Goal: Complete application form

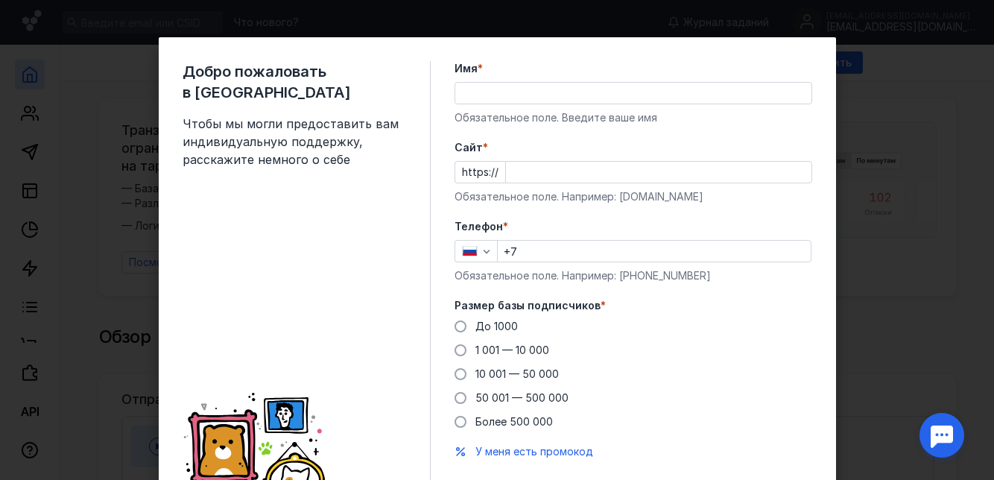
click at [678, 97] on input "Имя *" at bounding box center [633, 93] width 356 height 21
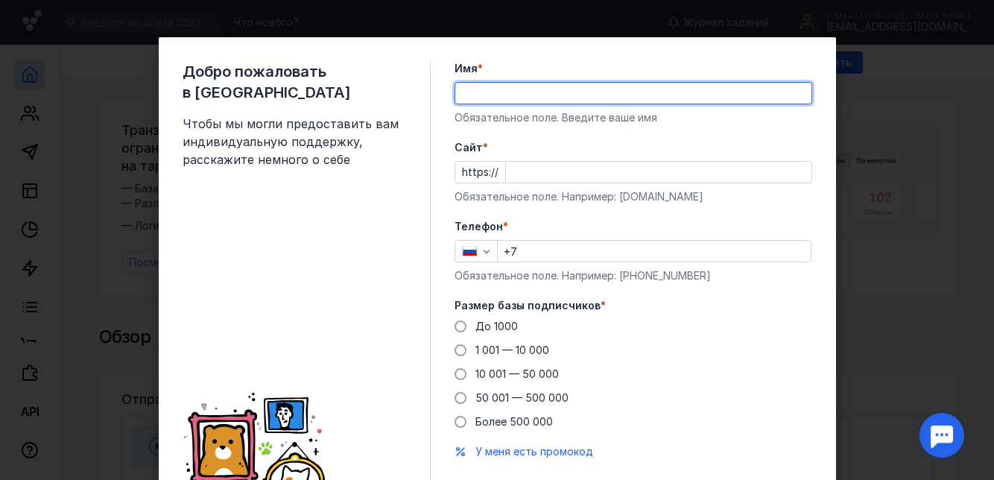
type input "Лилиана"
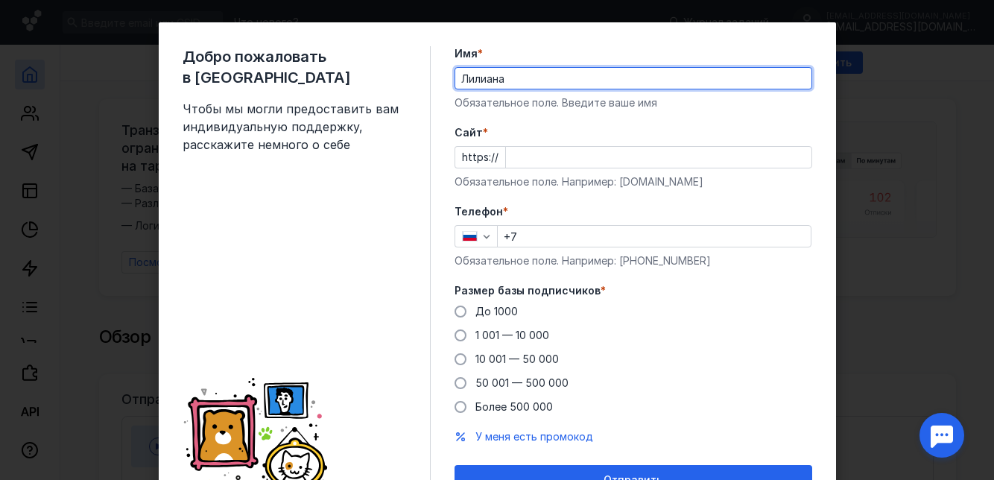
scroll to position [19, 0]
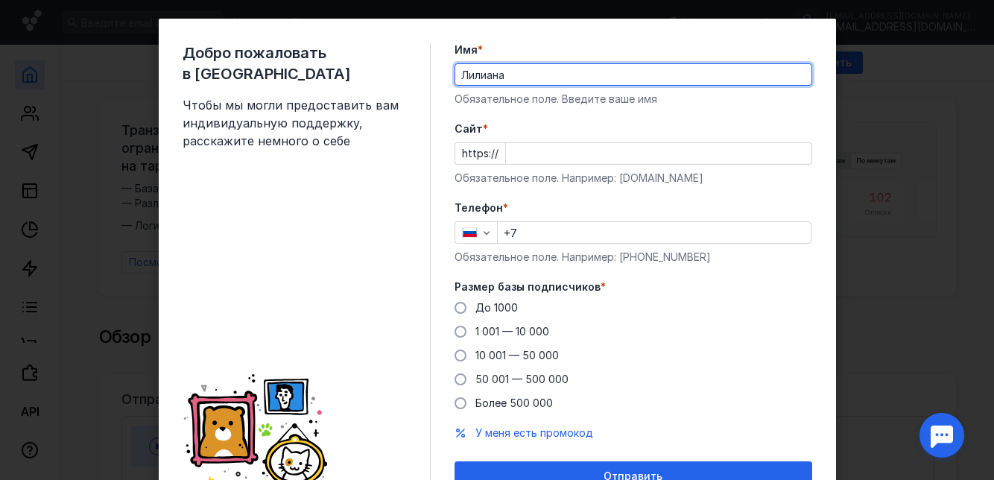
click at [724, 228] on input "+7" at bounding box center [654, 232] width 313 height 21
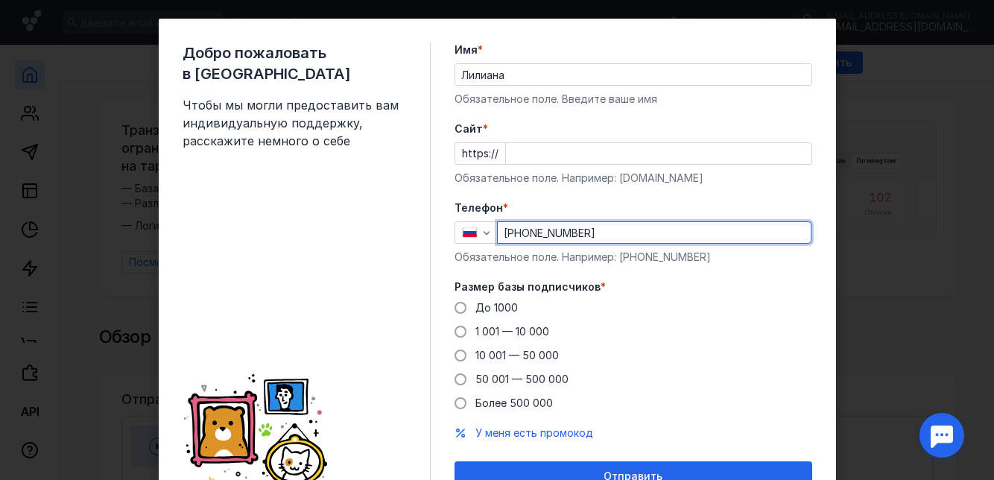
type input "[PHONE_NUMBER]"
click at [462, 335] on span at bounding box center [461, 332] width 12 height 12
click at [0, 0] on input "1 001 — 10 000" at bounding box center [0, 0] width 0 height 0
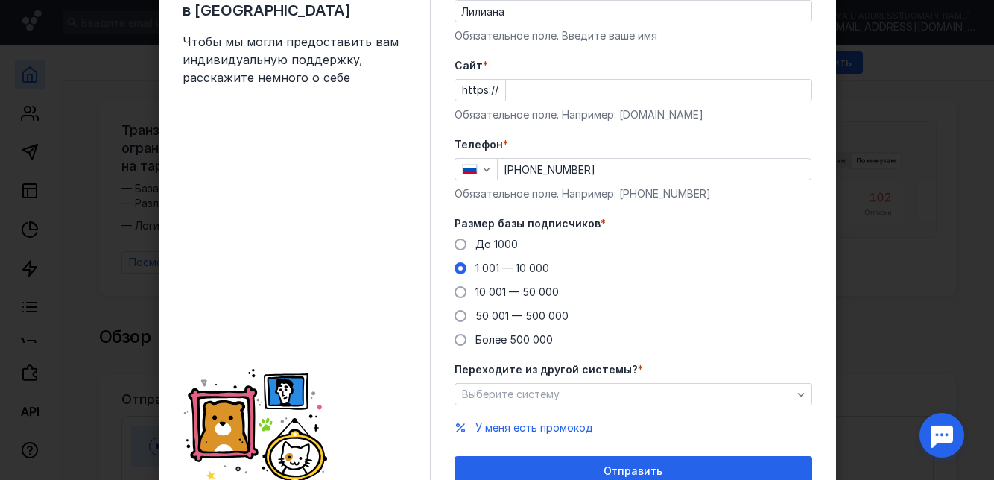
scroll to position [86, 0]
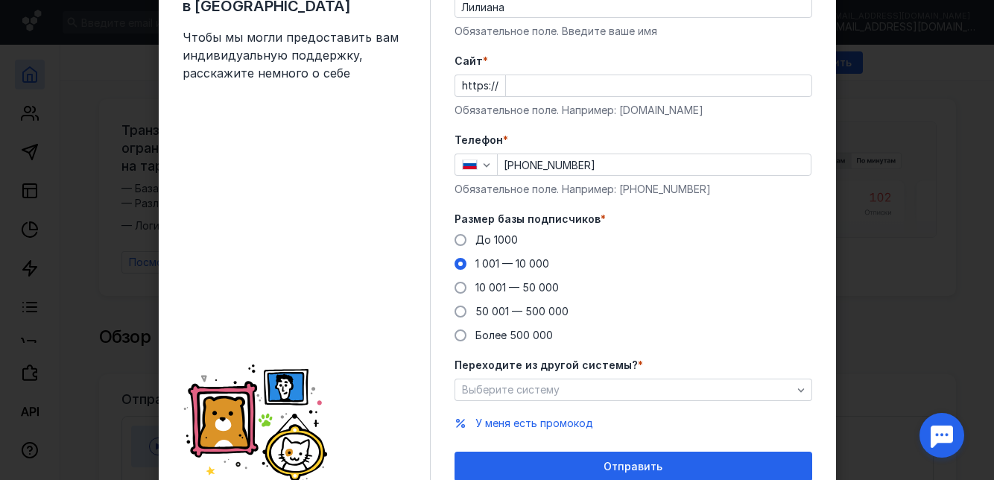
click at [796, 391] on icon "button" at bounding box center [801, 390] width 12 height 12
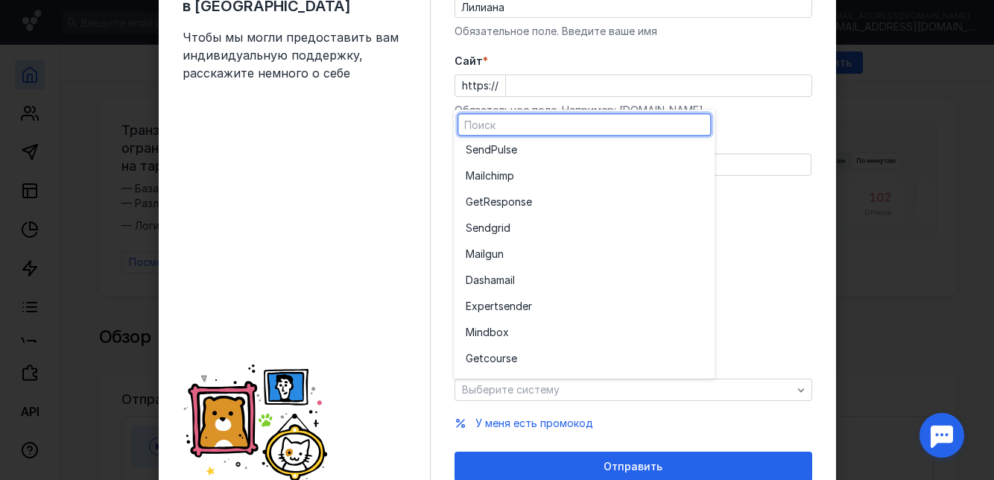
scroll to position [82, 0]
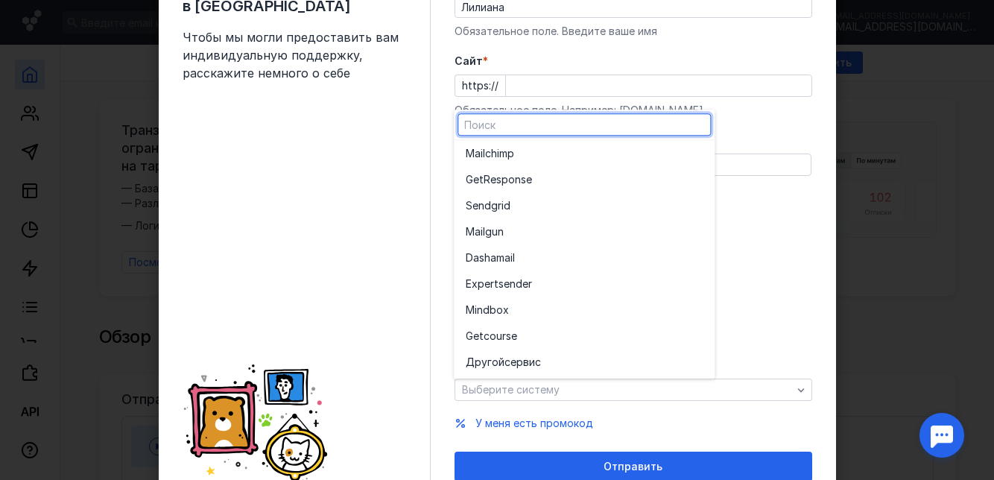
click at [810, 162] on input "[PHONE_NUMBER]" at bounding box center [654, 164] width 313 height 21
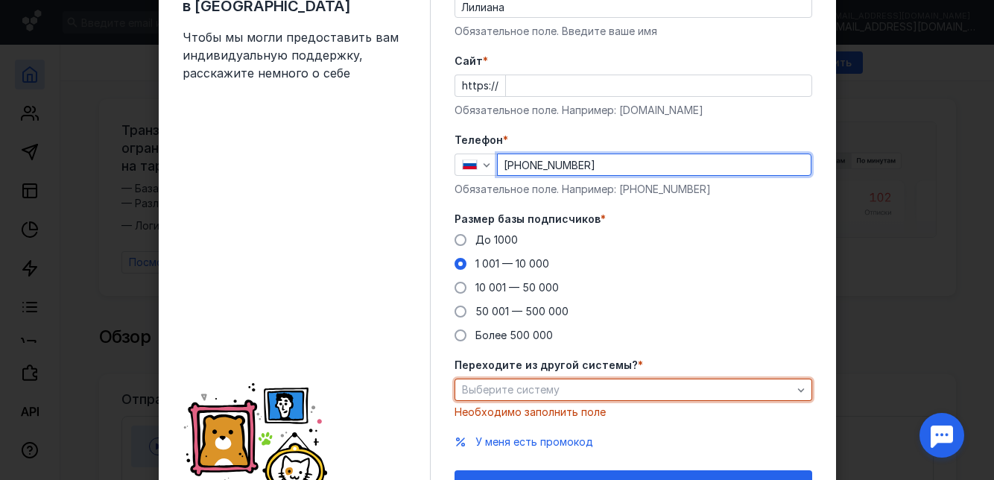
click at [789, 380] on div "Выберите систему" at bounding box center [634, 390] width 358 height 22
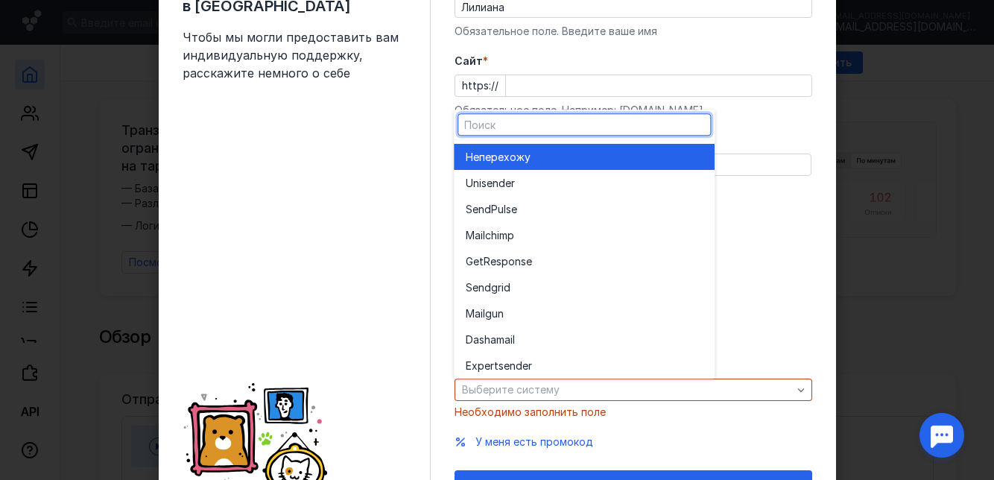
click at [675, 158] on div "Не перехожу" at bounding box center [584, 157] width 237 height 15
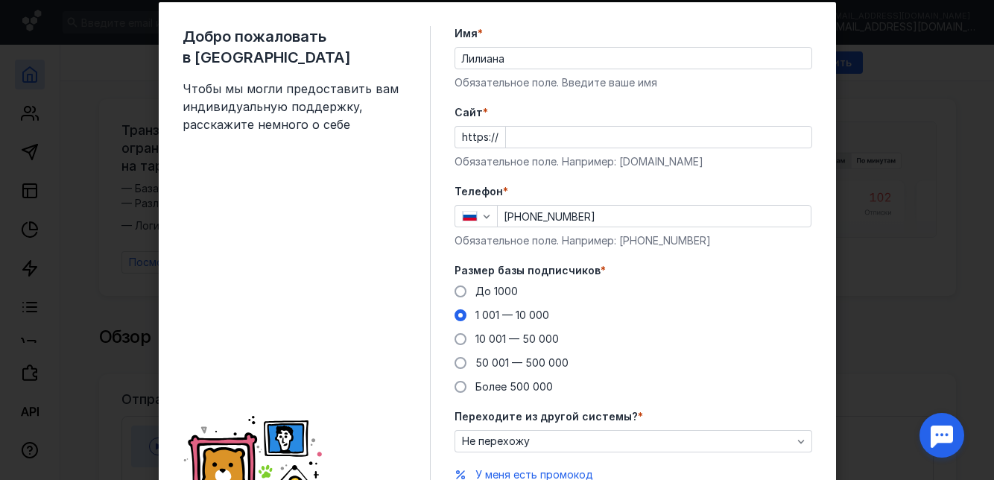
scroll to position [33, 0]
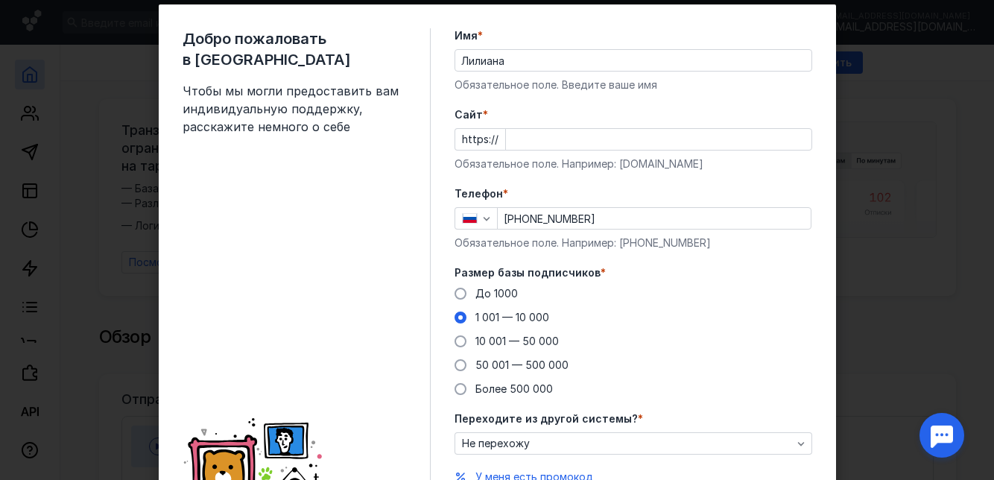
click at [722, 140] on input "Cайт *" at bounding box center [659, 139] width 306 height 21
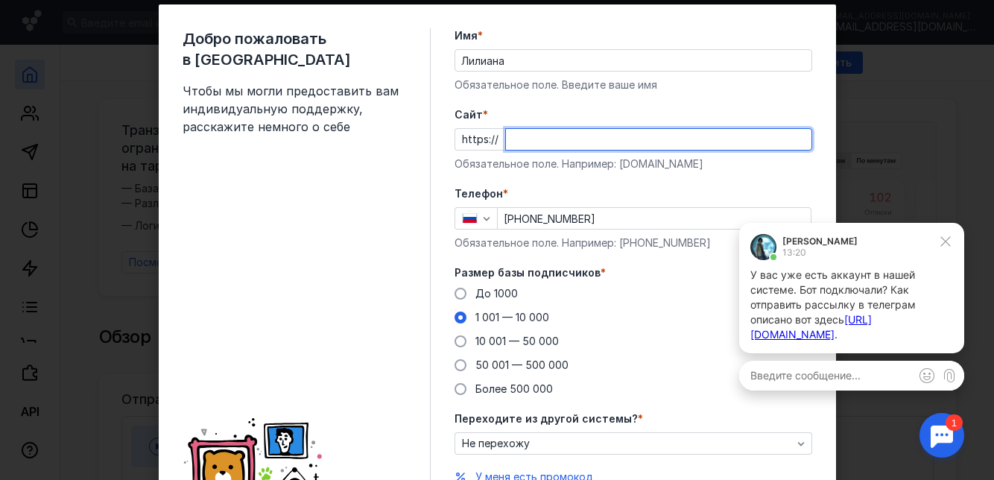
scroll to position [0, 0]
click at [947, 235] on icon at bounding box center [945, 241] width 13 height 13
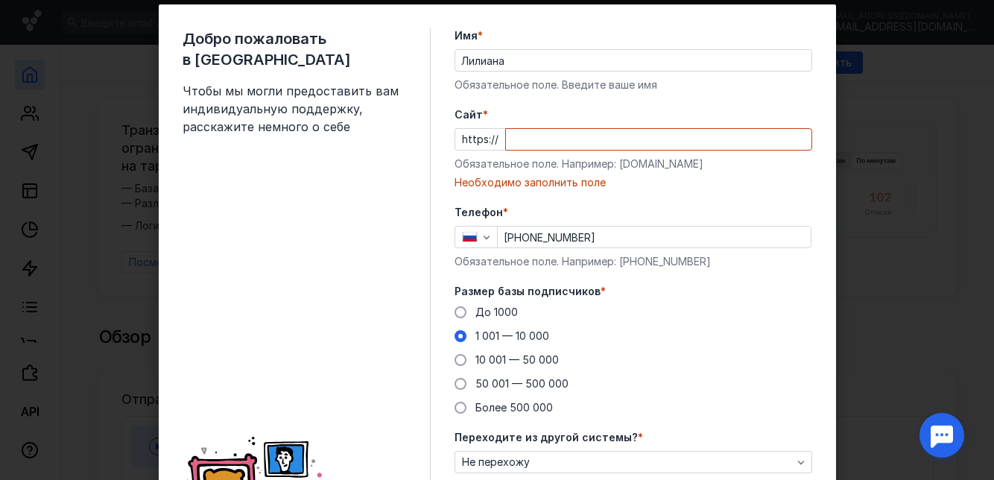
click at [742, 138] on input "Cайт *" at bounding box center [659, 139] width 306 height 21
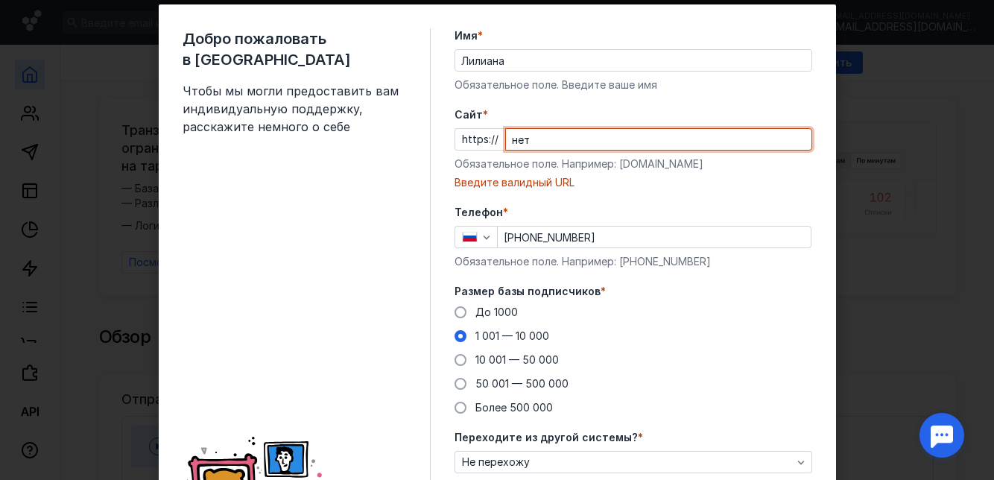
scroll to position [105, 0]
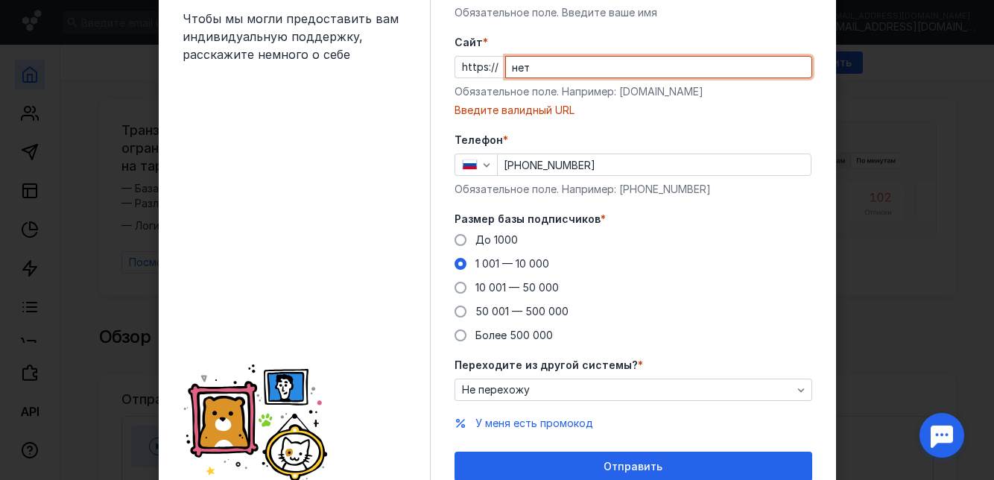
click at [733, 461] on div "Отправить" at bounding box center [633, 467] width 343 height 13
click at [749, 470] on div "Отправить" at bounding box center [633, 467] width 343 height 13
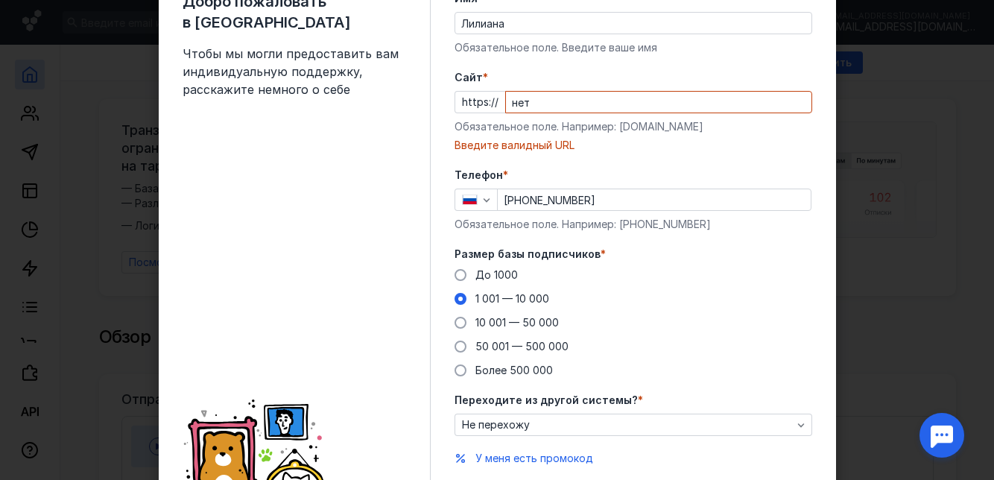
scroll to position [62, 0]
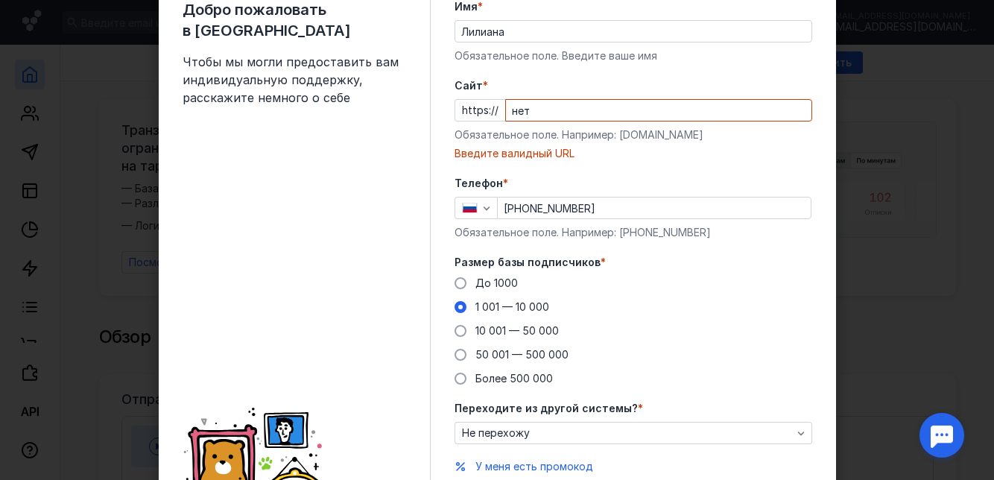
click at [759, 104] on input "нет" at bounding box center [659, 110] width 306 height 21
type input "н"
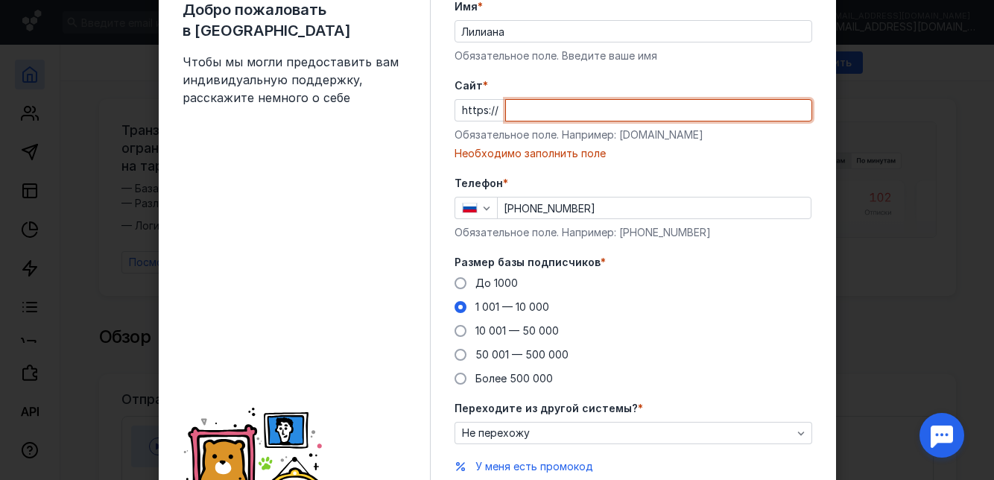
paste input "{"blocks":["68dd3b16a12e85fe25162e71"],"scenarioId":"68dd3b16a12e85fe25162e6a",…"
type input "{"
click at [699, 113] on input "Cайт *" at bounding box center [659, 110] width 306 height 21
paste input "[DOMAIN_NAME][URL]"
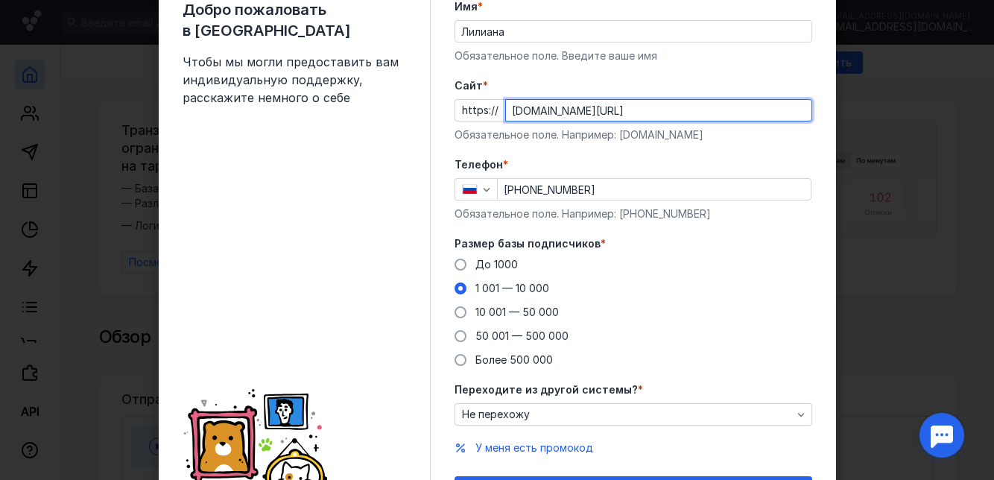
scroll to position [86, 0]
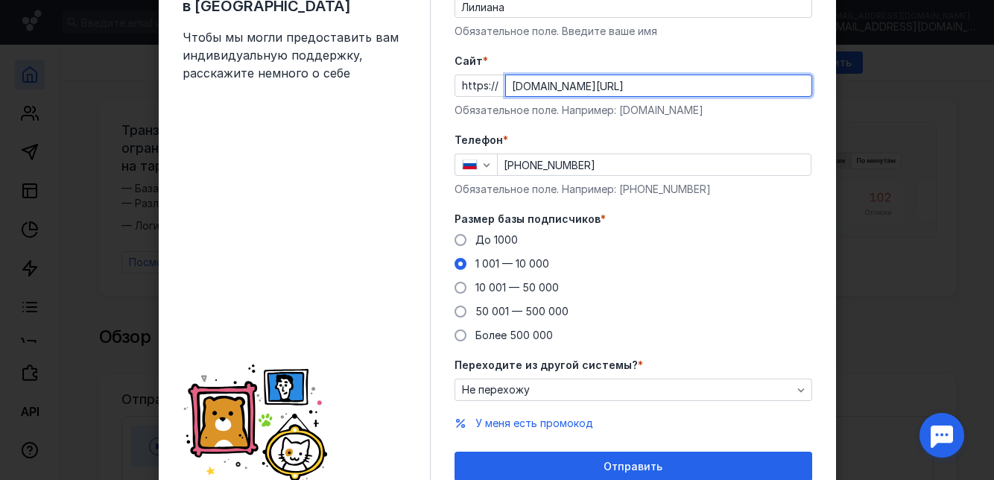
type input "[DOMAIN_NAME][URL]"
click at [707, 467] on div "Отправить" at bounding box center [633, 467] width 343 height 13
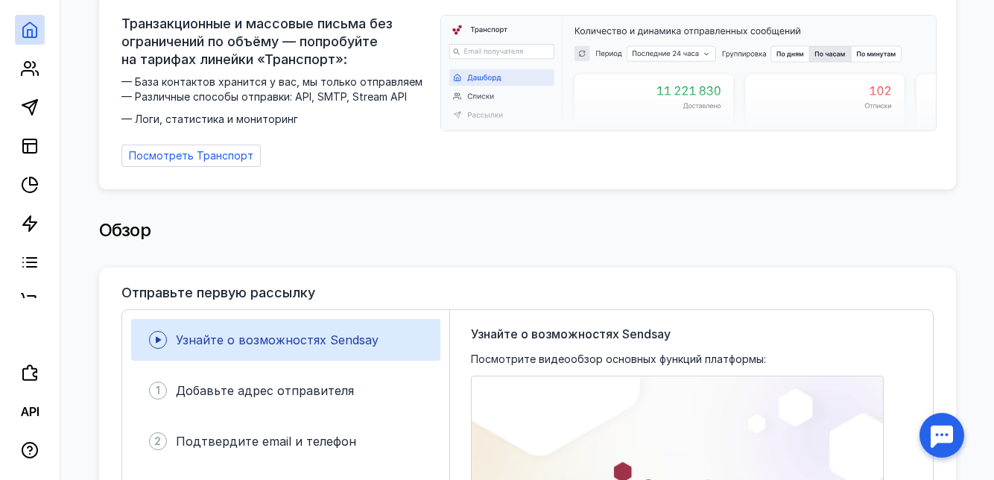
scroll to position [0, 0]
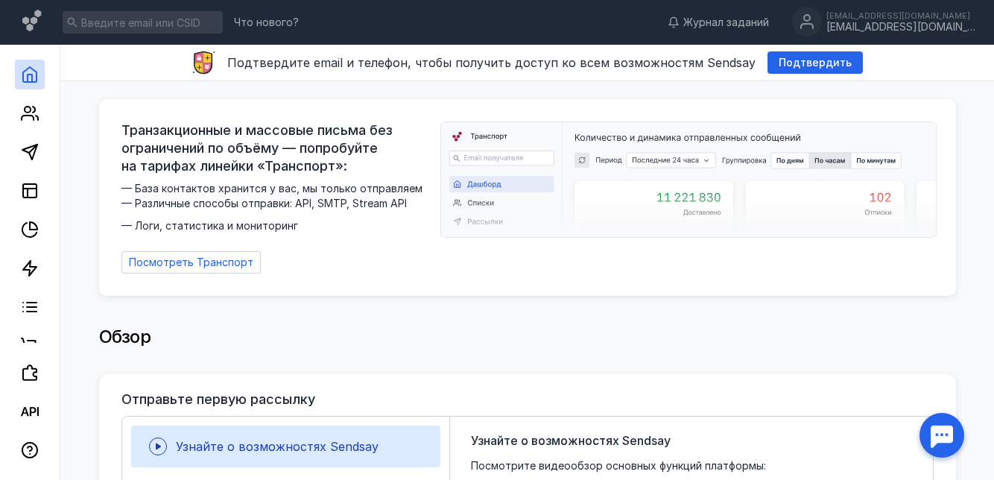
click at [22, 119] on icon at bounding box center [28, 118] width 12 height 4
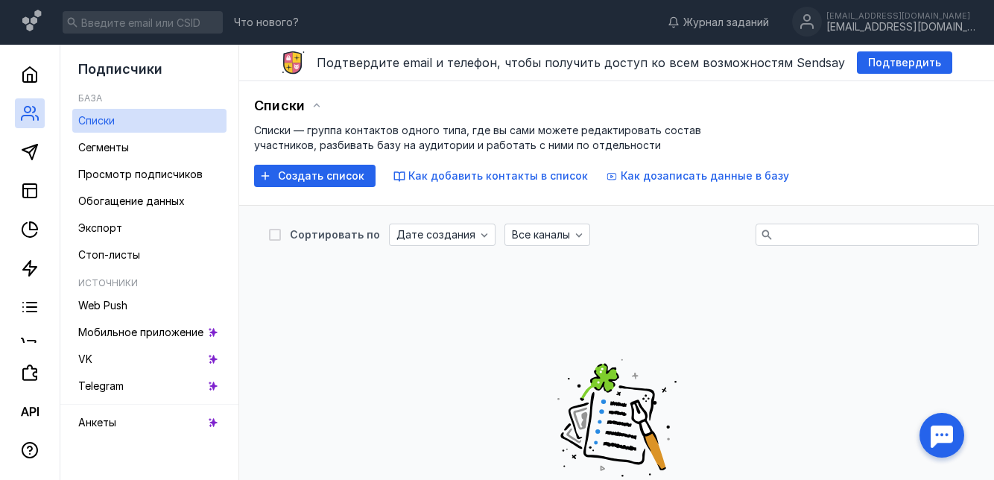
click at [22, 178] on link at bounding box center [30, 191] width 30 height 30
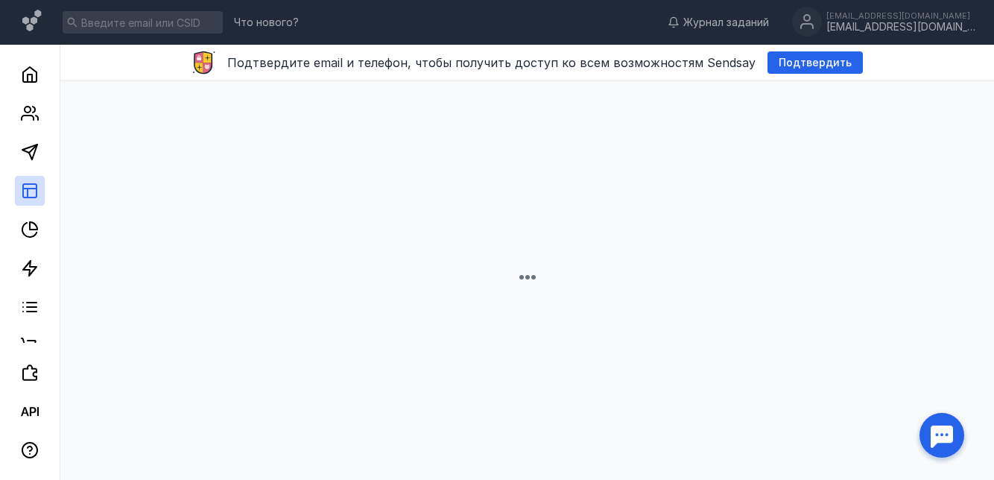
click at [31, 152] on icon at bounding box center [30, 152] width 18 height 18
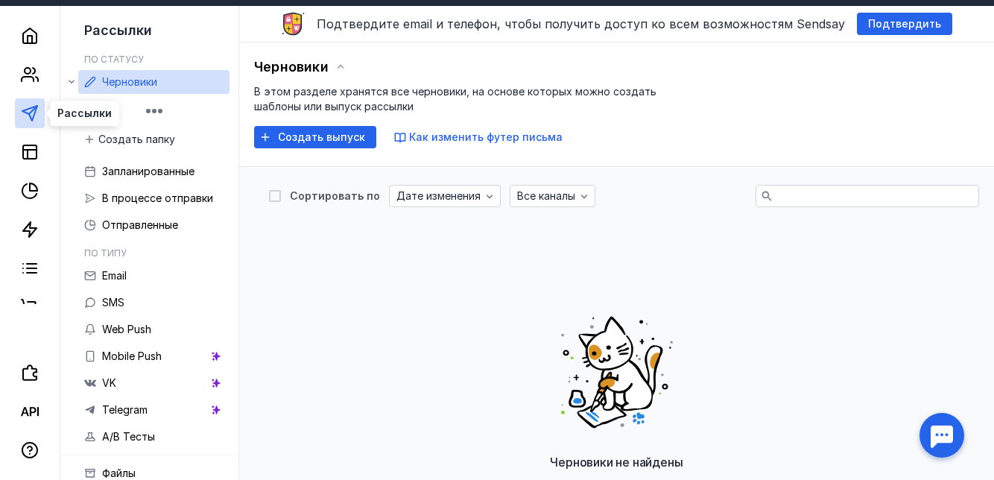
scroll to position [40, 0]
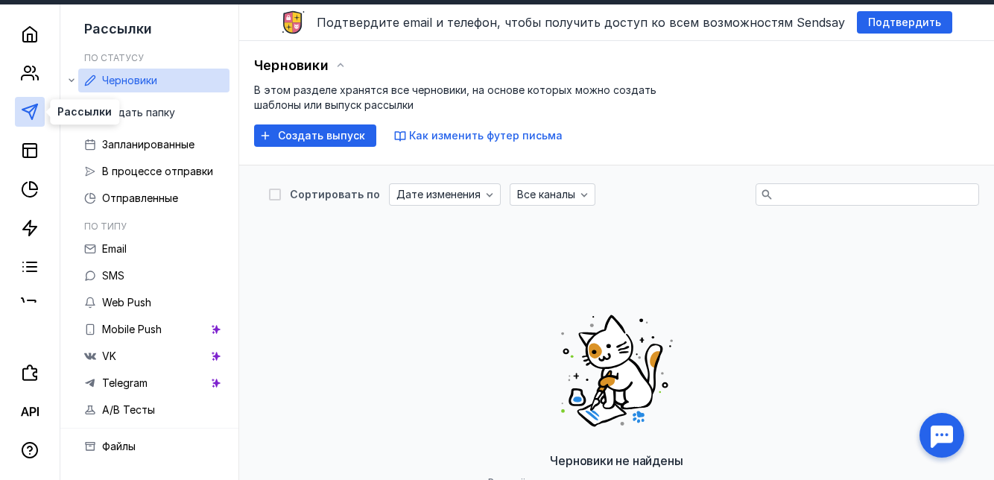
click at [195, 386] on link "Telegram" at bounding box center [153, 383] width 151 height 24
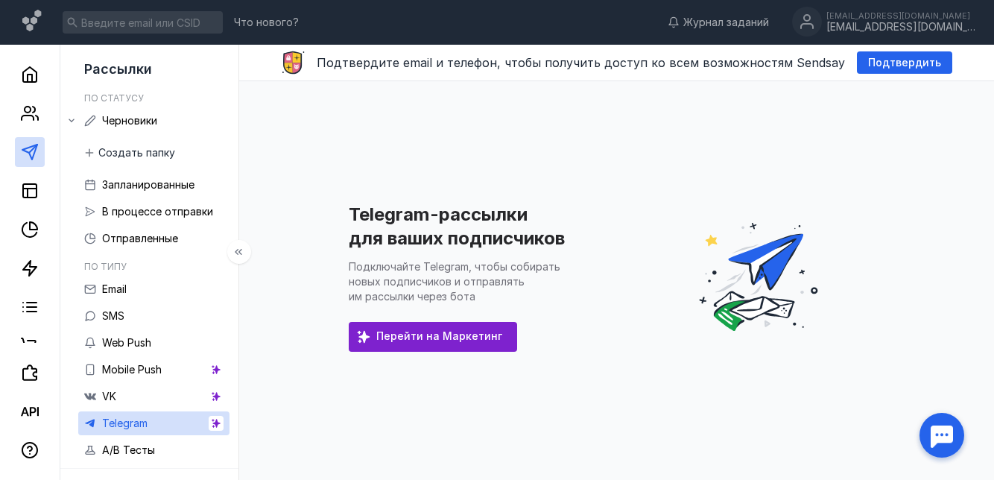
click at [464, 341] on span "Перейти на Маркетинг" at bounding box center [439, 336] width 126 height 13
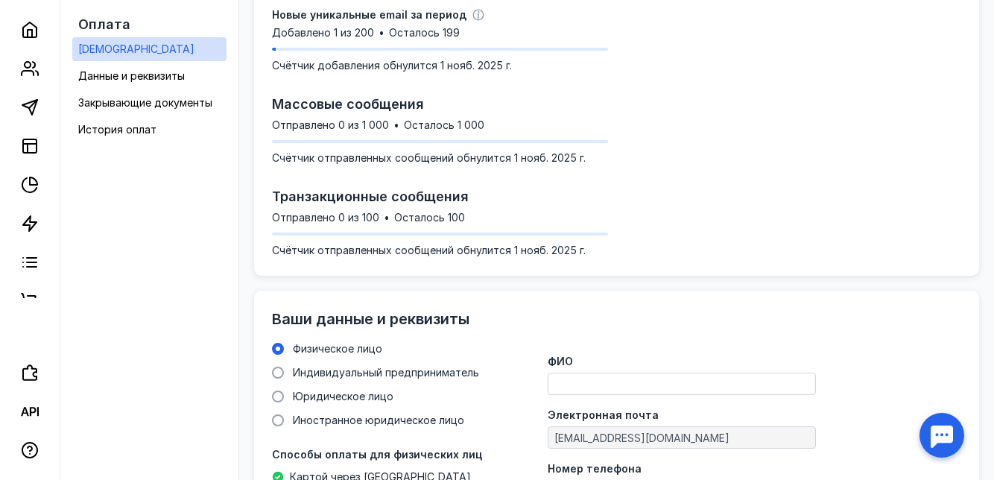
scroll to position [334, 0]
